Goal: Check status: Check status

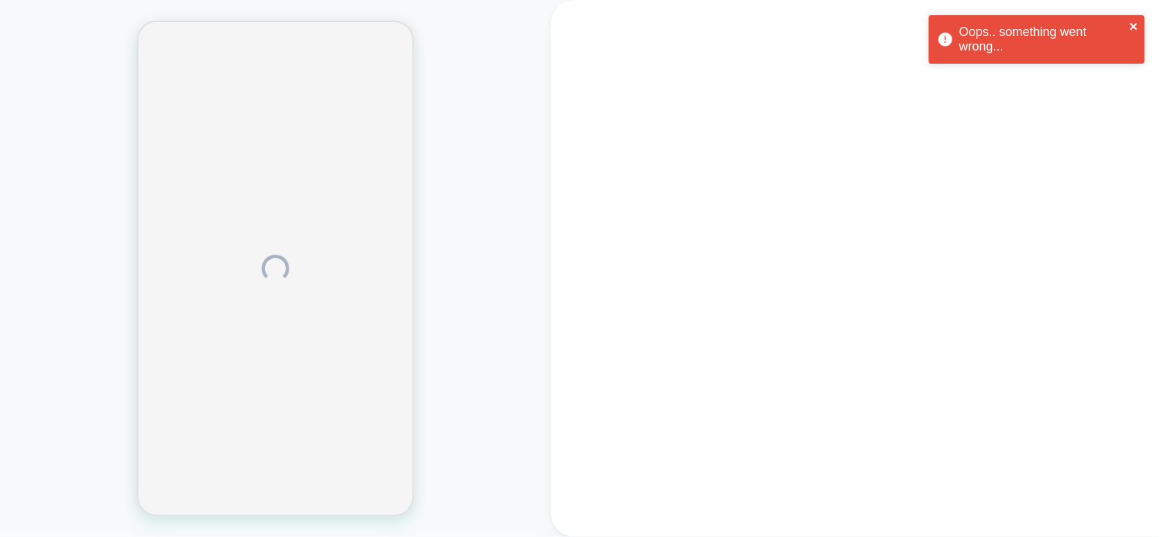
click at [1136, 28] on icon "close" at bounding box center [1133, 26] width 7 height 7
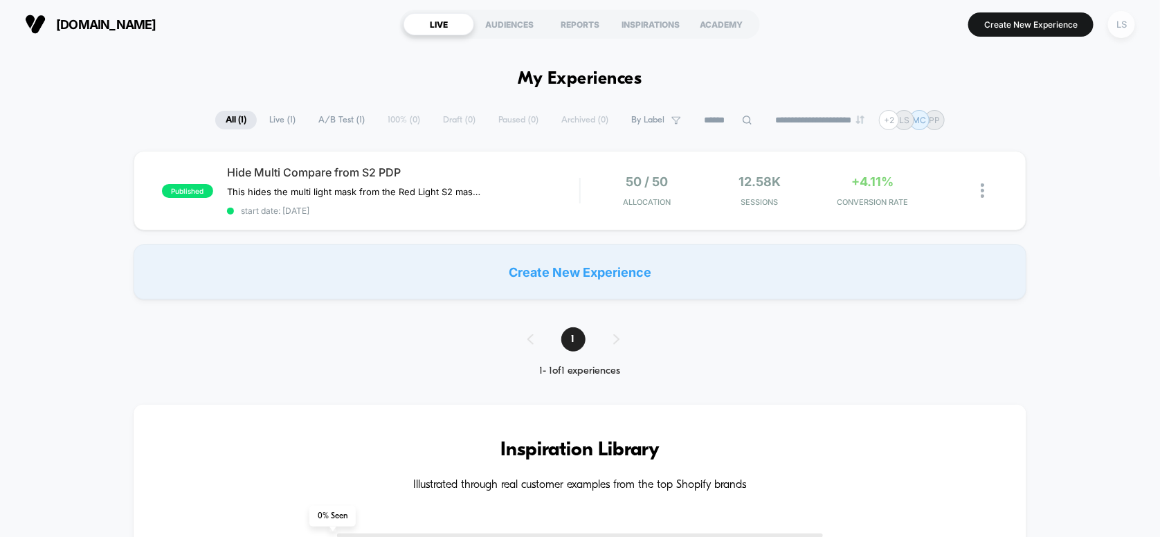
click at [1115, 28] on div "LS" at bounding box center [1121, 24] width 27 height 27
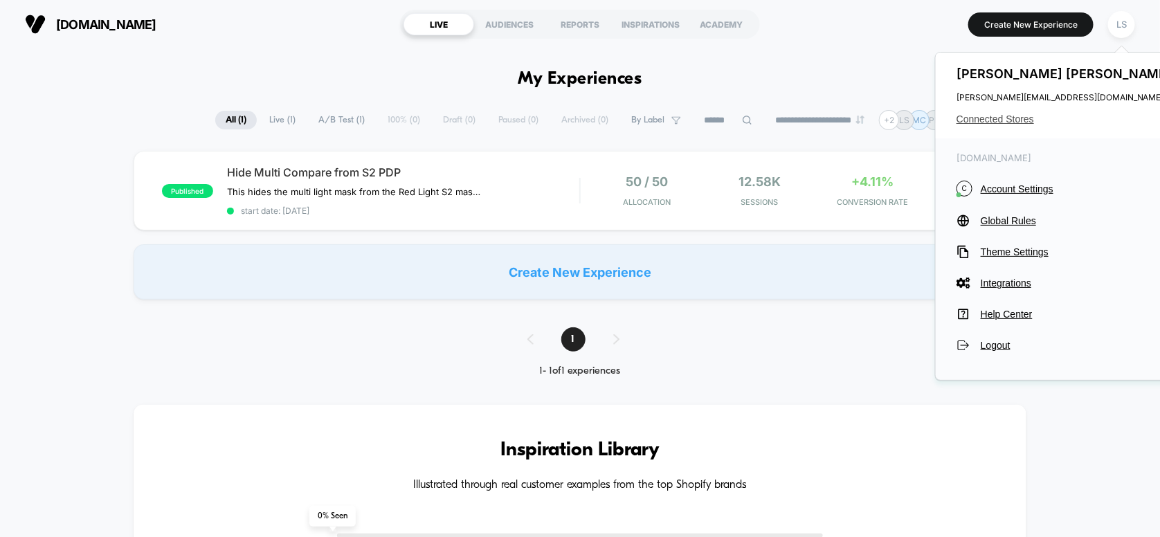
click at [996, 118] on span "Connected Stores" at bounding box center [1065, 118] width 219 height 11
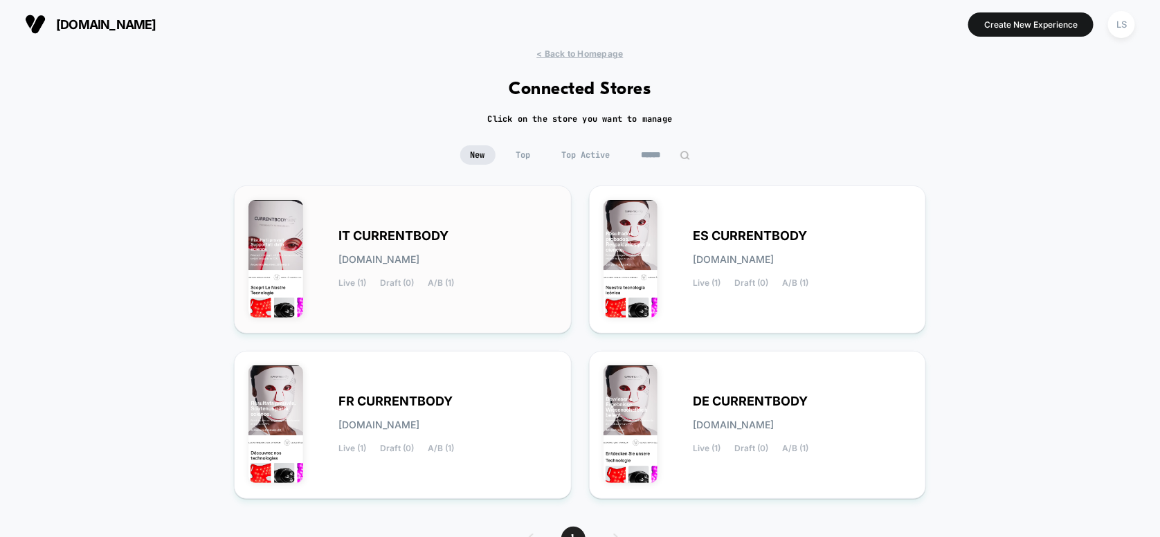
click at [520, 240] on div "IT CURRENTBODY [DOMAIN_NAME] Live (1) Draft (0) A/B (1)" at bounding box center [447, 259] width 219 height 57
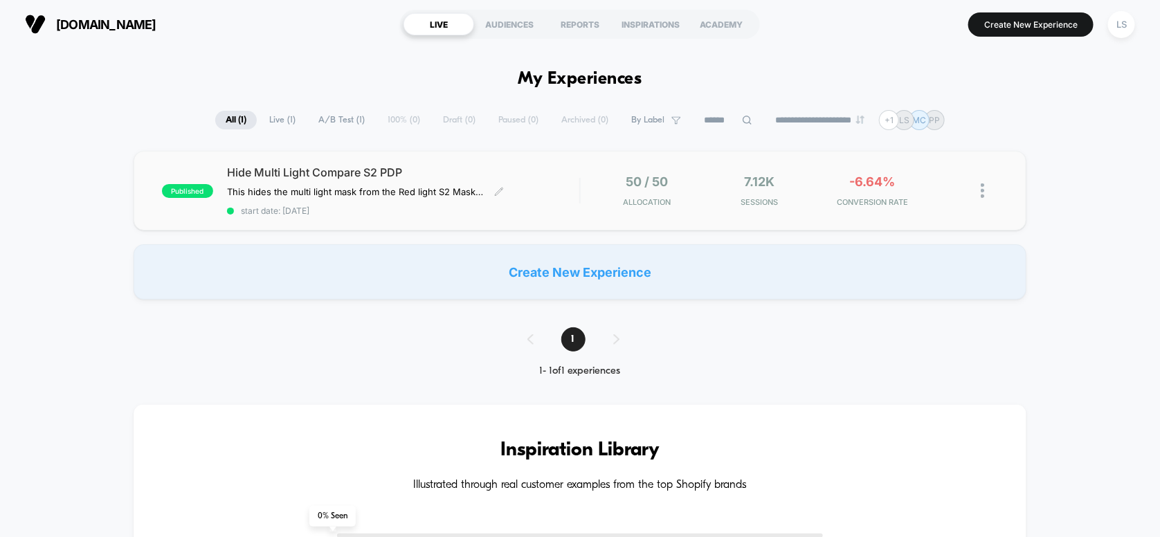
click at [461, 172] on span "Hide Multi Light Compare S2 PDP" at bounding box center [403, 172] width 353 height 14
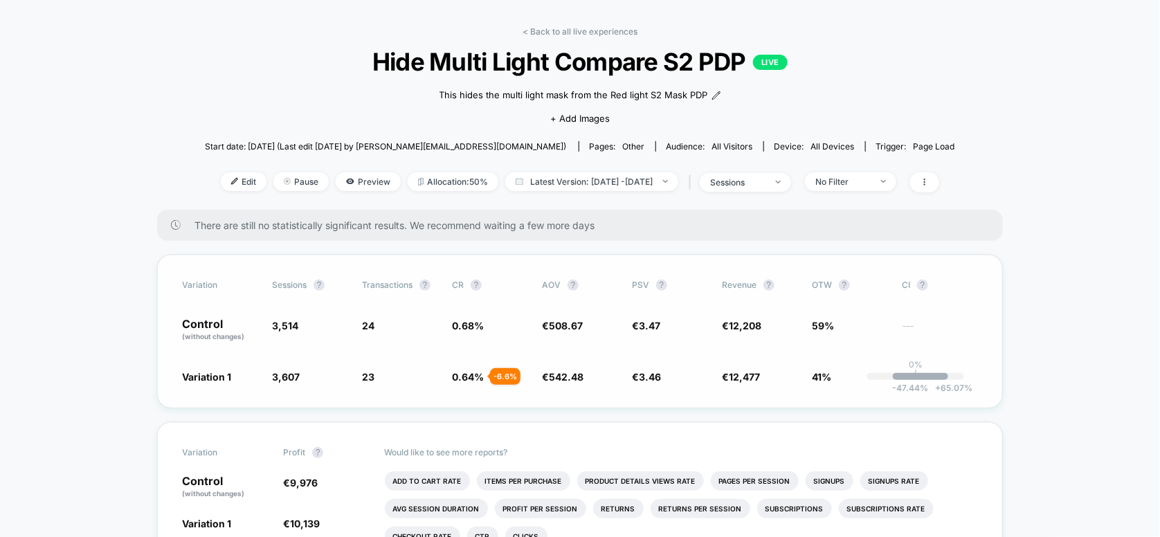
scroll to position [69, 0]
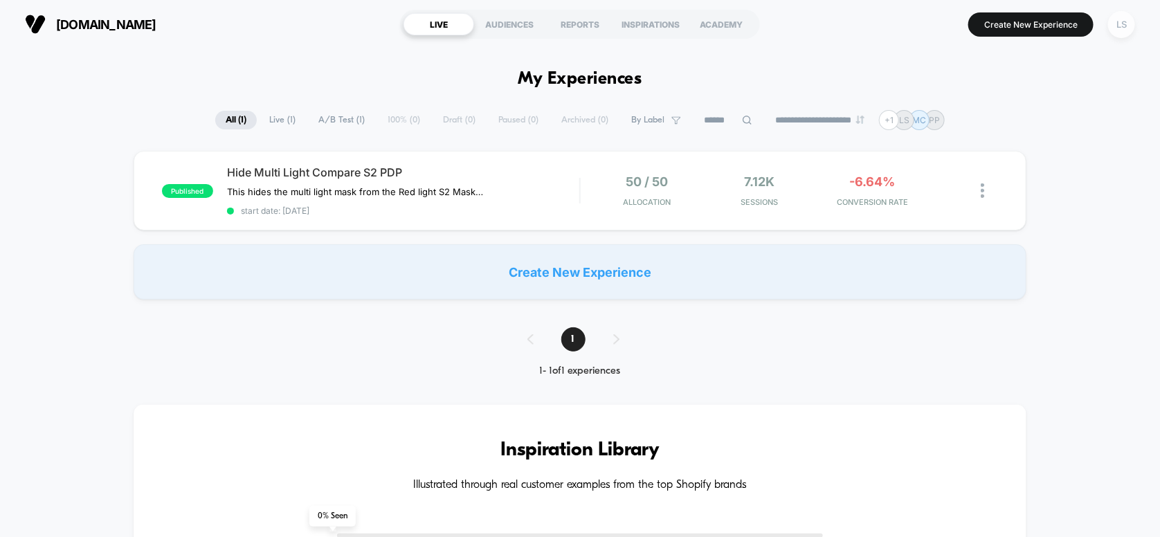
click at [1129, 28] on div "LS" at bounding box center [1121, 24] width 27 height 27
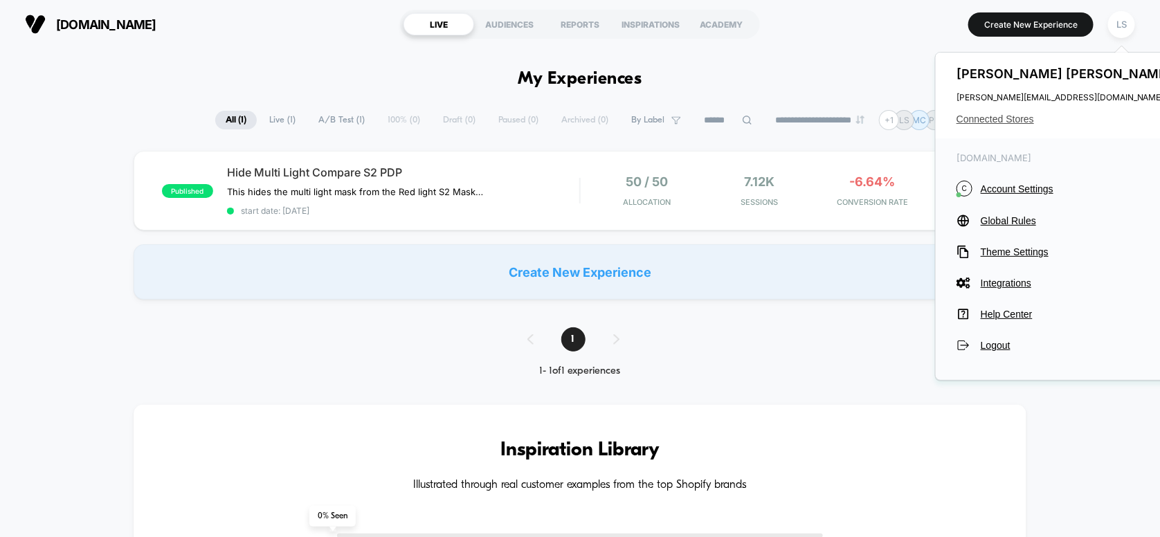
click at [992, 124] on span "Connected Stores" at bounding box center [1065, 118] width 219 height 11
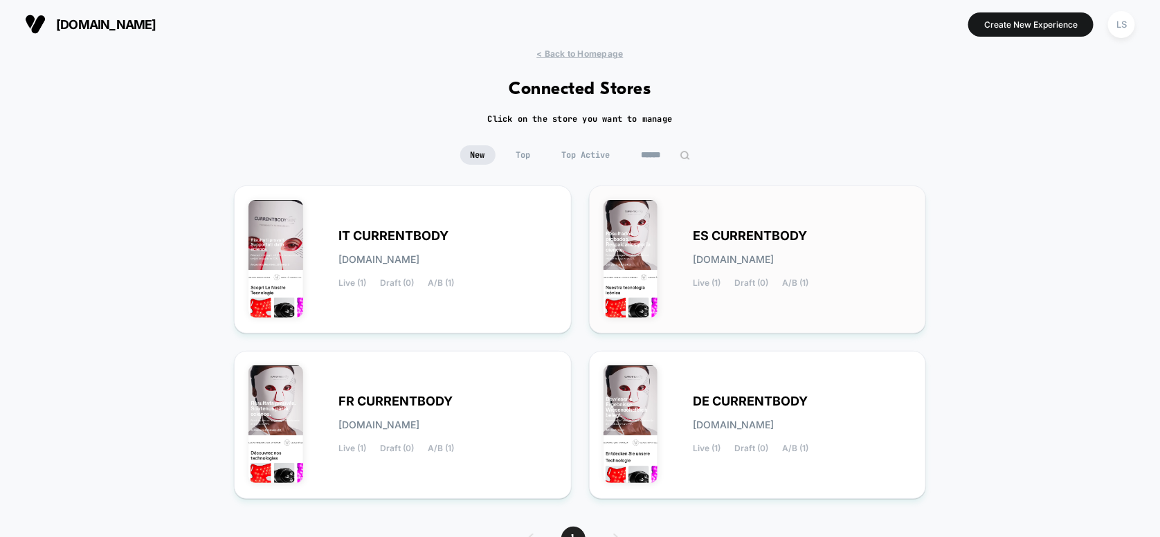
click at [758, 266] on div "ES CURRENTBODY [DOMAIN_NAME] Live (1) Draft (0) A/B (1)" at bounding box center [802, 259] width 219 height 57
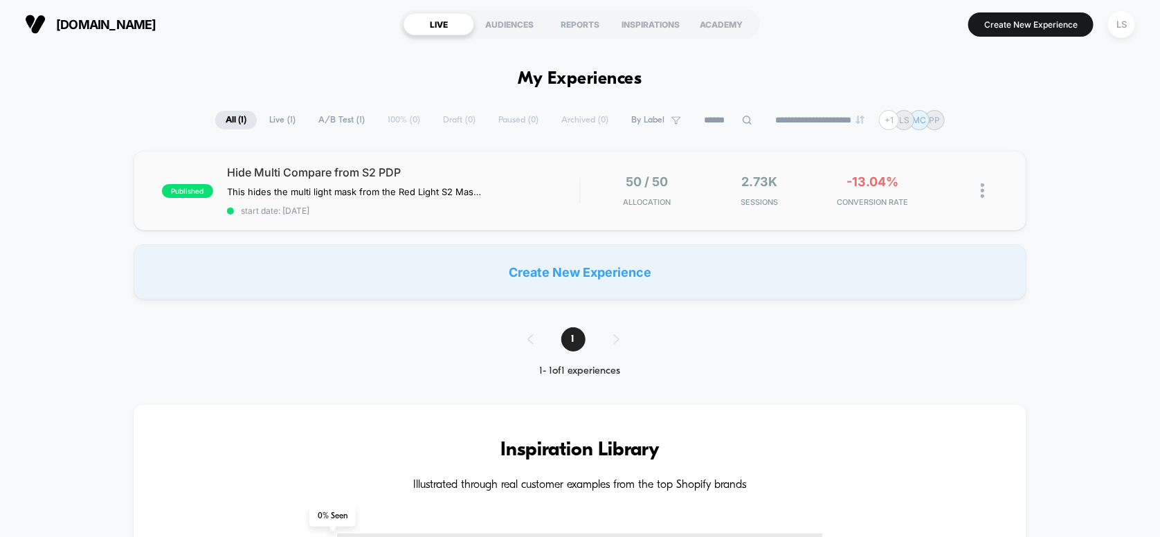
click at [467, 164] on div "published Hide Multi Compare from S2 PDP This hides the multi light mask from t…" at bounding box center [580, 191] width 893 height 80
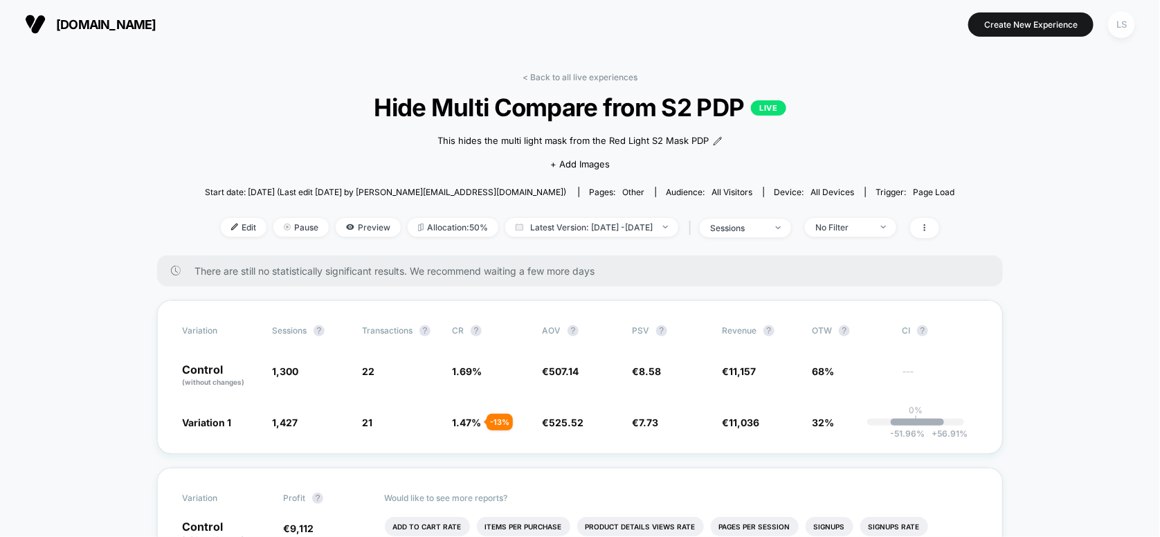
click at [1122, 23] on div "LS" at bounding box center [1121, 24] width 27 height 27
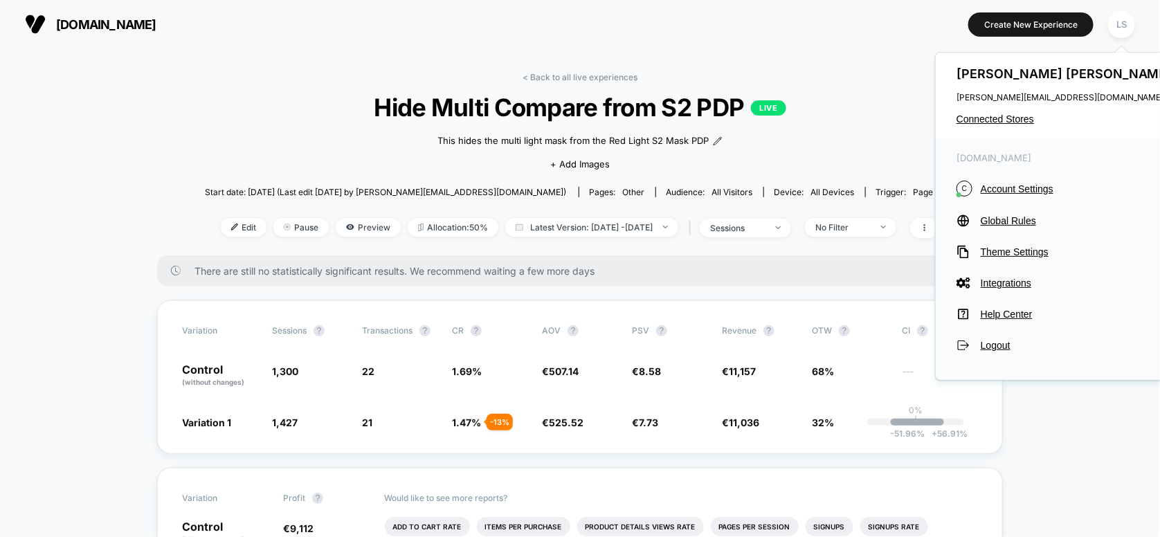
click at [1003, 129] on div "[PERSON_NAME] [PERSON_NAME][EMAIL_ADDRESS][DOMAIN_NAME] Connected Stores" at bounding box center [1066, 96] width 260 height 86
click at [1005, 123] on span "Connected Stores" at bounding box center [1065, 118] width 219 height 11
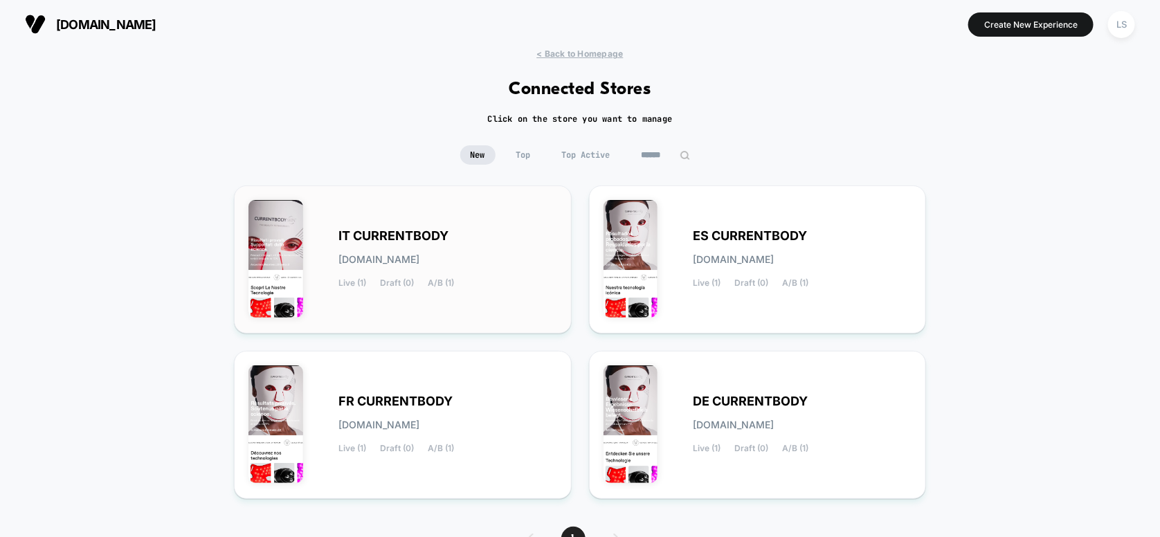
click at [394, 244] on div "IT CURRENTBODY [DOMAIN_NAME] Live (1) Draft (0) A/B (1)" at bounding box center [447, 259] width 219 height 57
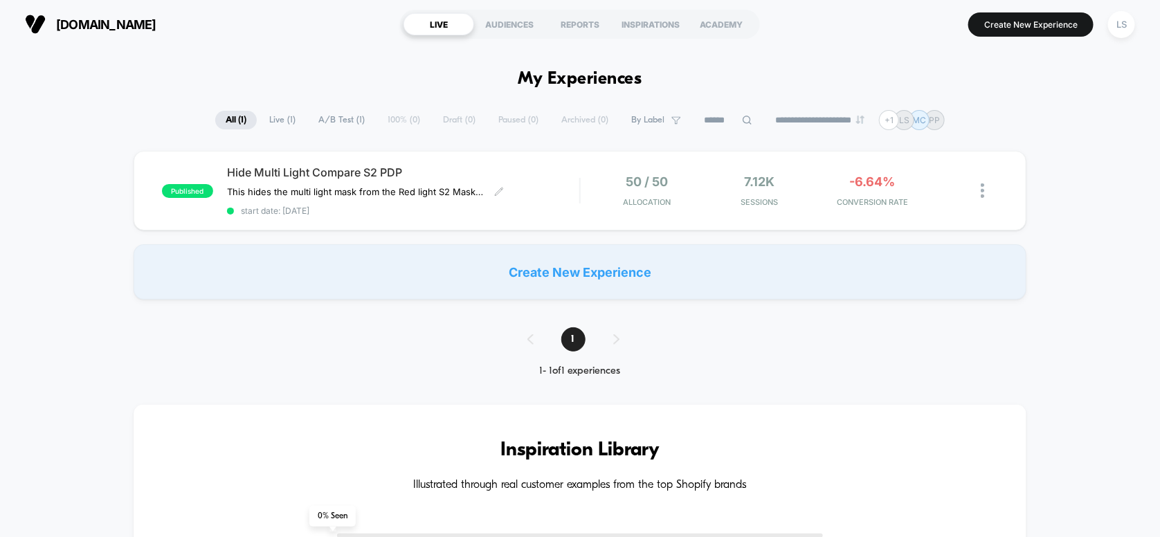
click at [563, 180] on div "Hide Multi Light Compare S2 PDP This hides the multi light mask from the Red li…" at bounding box center [403, 190] width 353 height 51
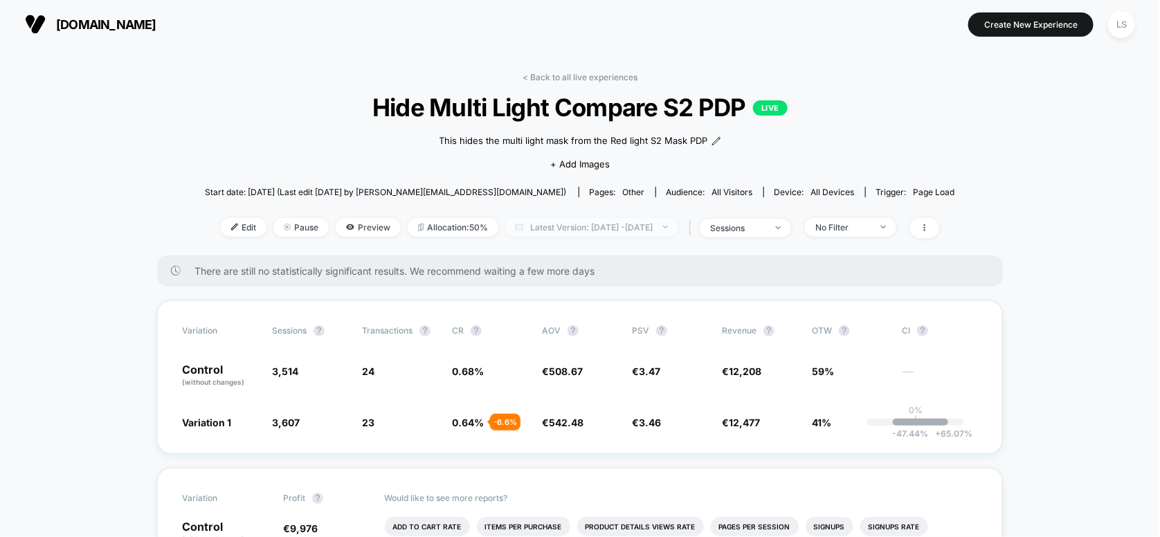
click at [619, 224] on span "Latest Version: [DATE] - [DATE]" at bounding box center [591, 227] width 173 height 19
select select "*"
select select "****"
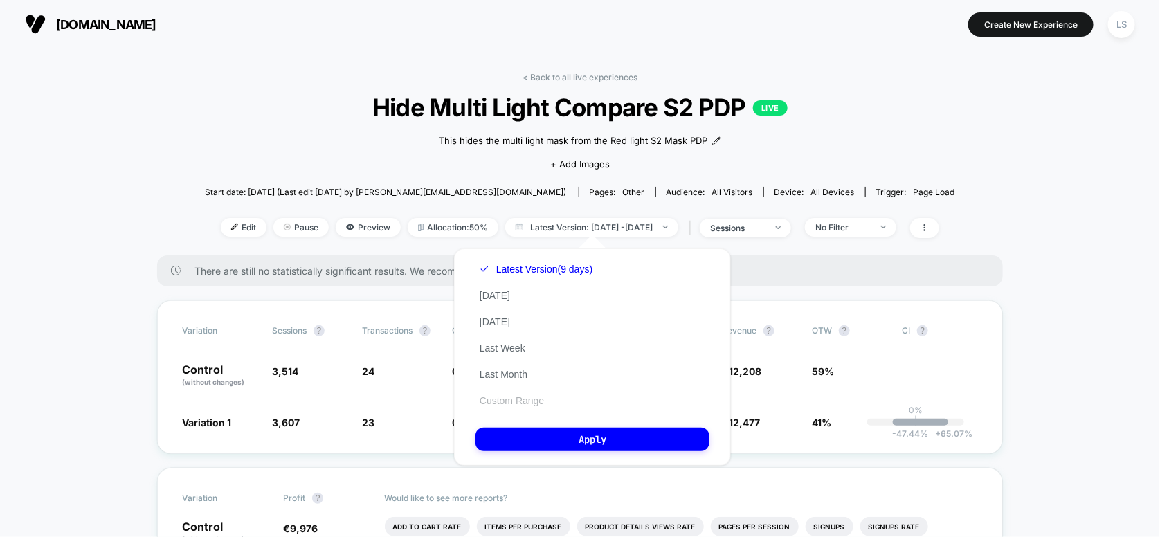
click at [516, 404] on button "Custom Range" at bounding box center [511, 400] width 73 height 12
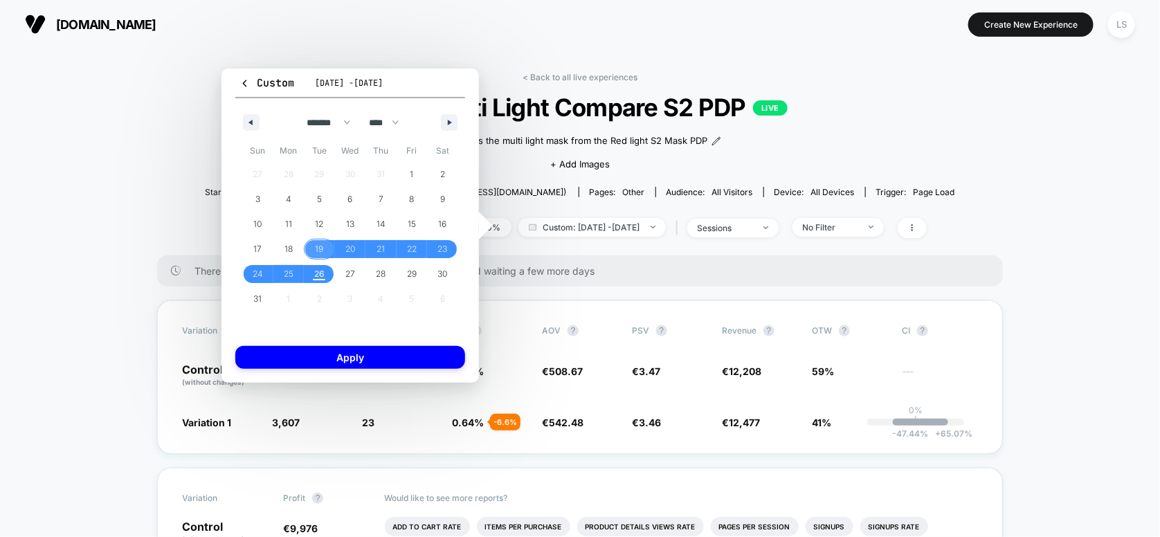
click at [320, 250] on span "19" at bounding box center [319, 249] width 8 height 25
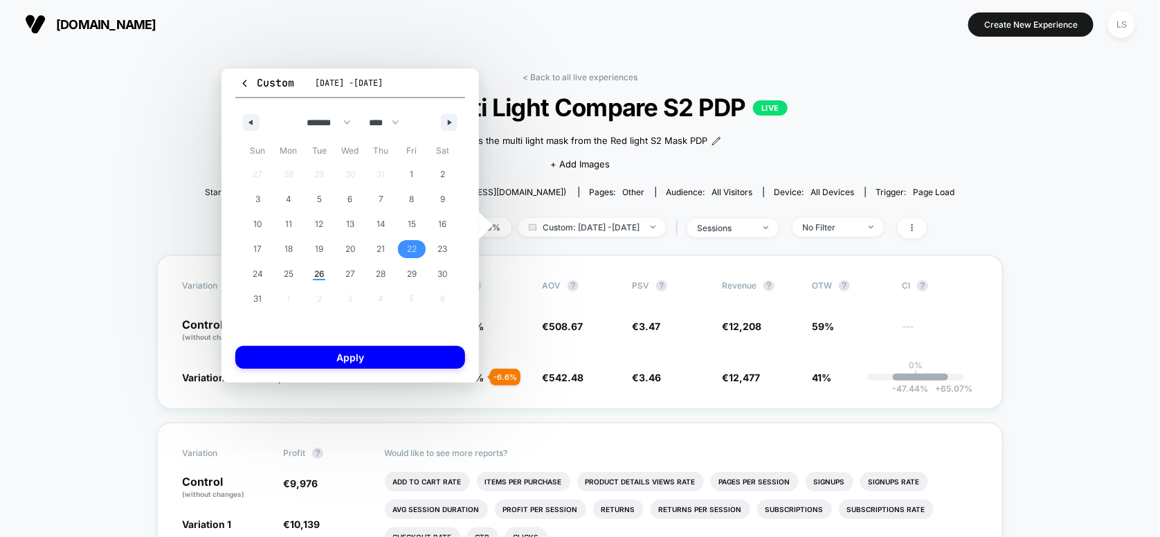
click at [411, 248] on span "22" at bounding box center [412, 249] width 10 height 25
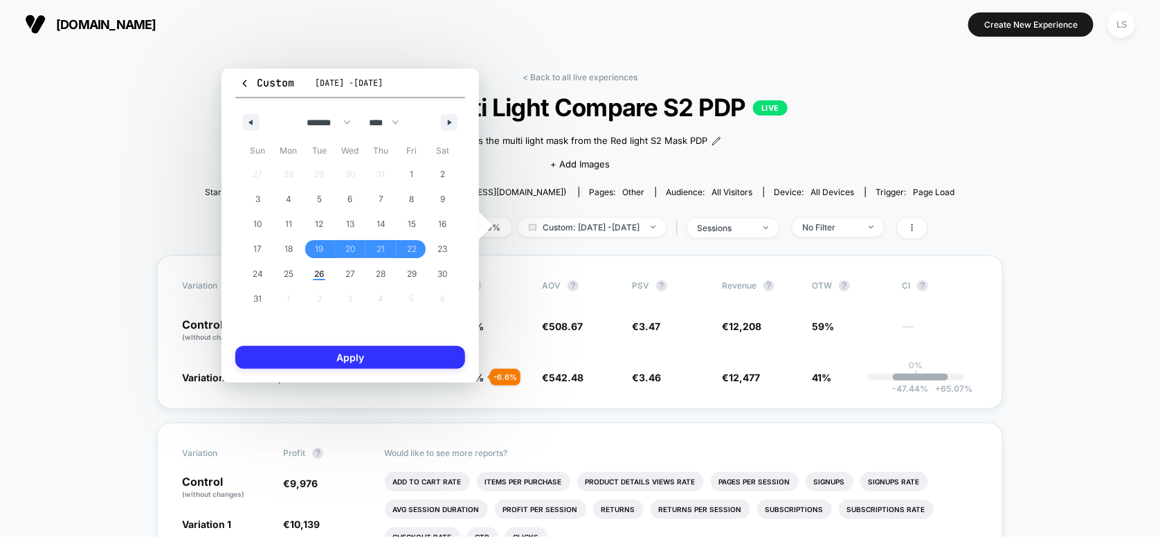
click at [379, 357] on button "Apply" at bounding box center [350, 357] width 230 height 23
